Goal: Task Accomplishment & Management: Manage account settings

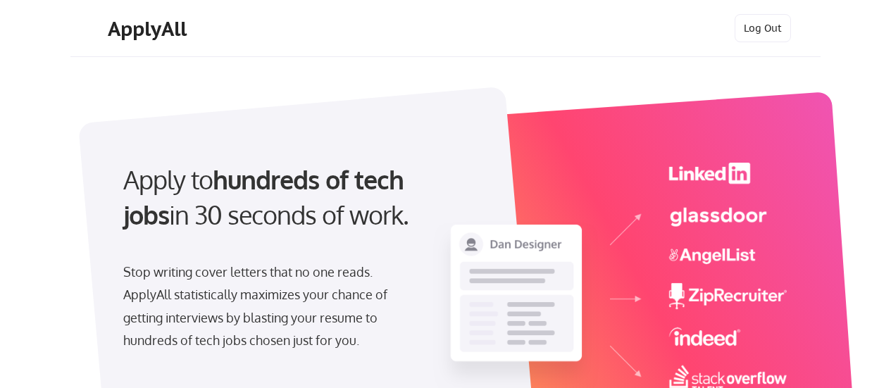
select select ""marketing___comms""
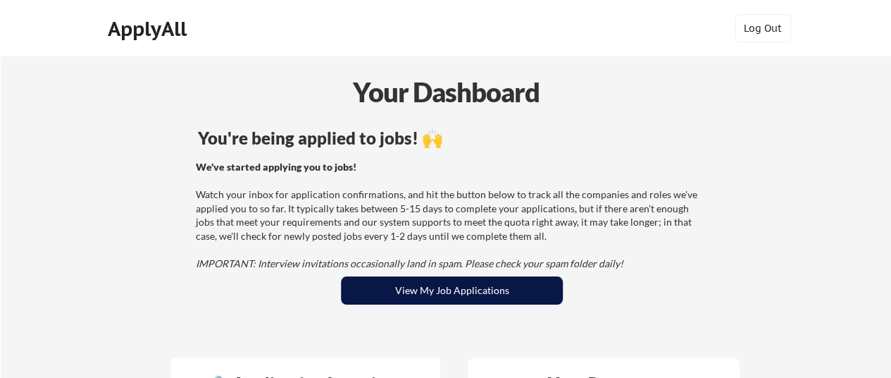
click at [506, 297] on button "View My Job Applications" at bounding box center [452, 290] width 222 height 28
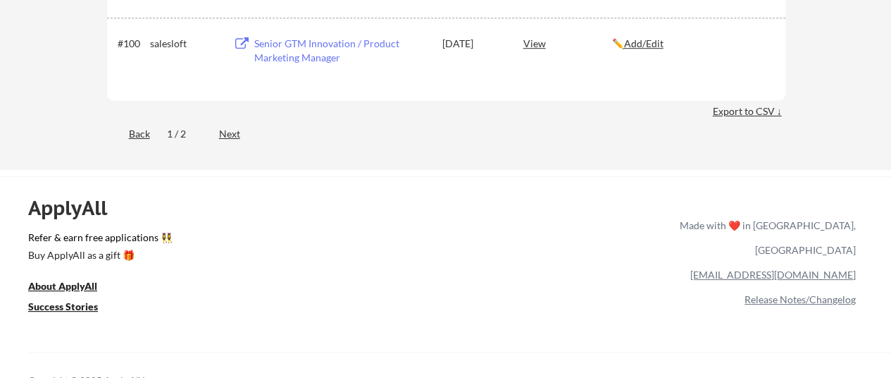
scroll to position [5762, 0]
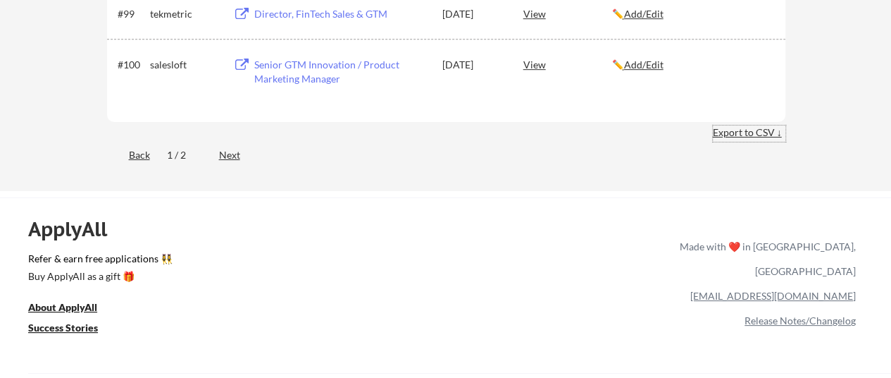
click at [760, 131] on div "Export to CSV ↓" at bounding box center [749, 132] width 73 height 14
click at [748, 131] on div "Export to CSV ↓" at bounding box center [749, 132] width 73 height 14
